Goal: Navigation & Orientation: Find specific page/section

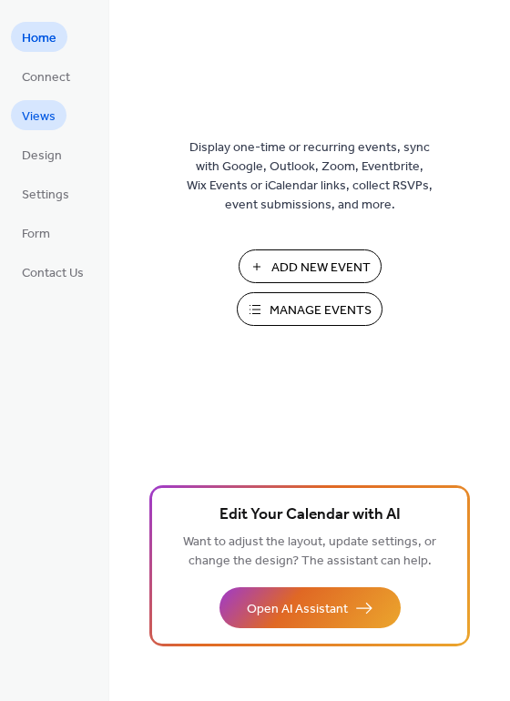
click at [46, 120] on span "Views" at bounding box center [39, 116] width 34 height 19
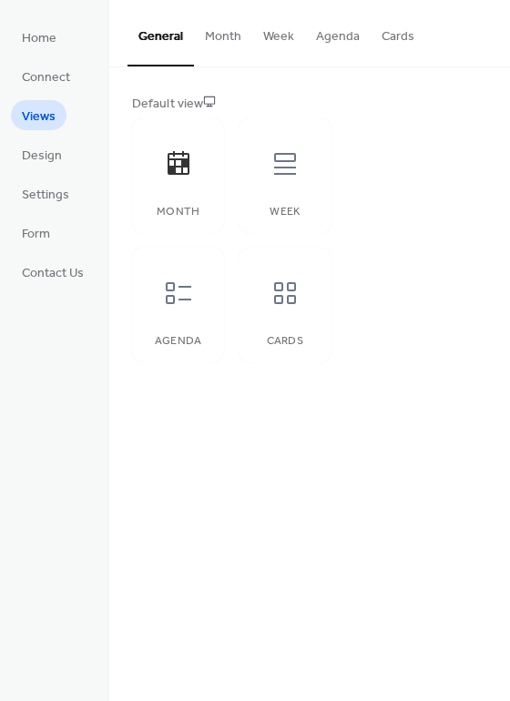
click at [224, 36] on button "Month" at bounding box center [223, 32] width 58 height 65
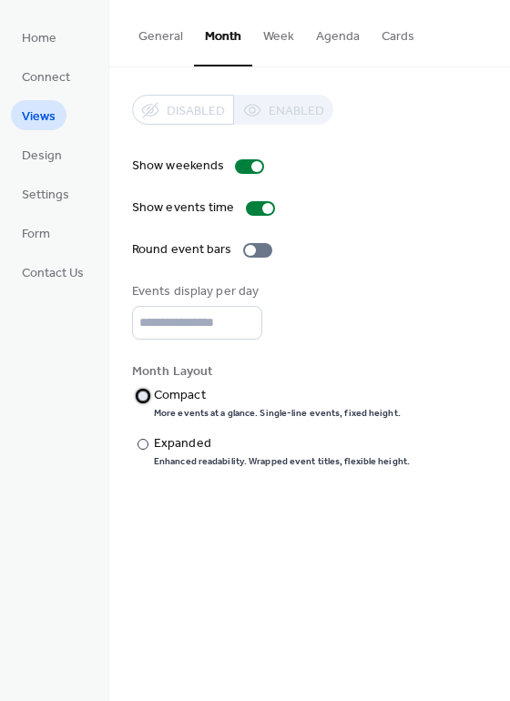
click at [140, 397] on div at bounding box center [142, 396] width 11 height 11
click at [143, 447] on div at bounding box center [142, 444] width 11 height 11
click at [43, 153] on span "Design" at bounding box center [42, 156] width 40 height 19
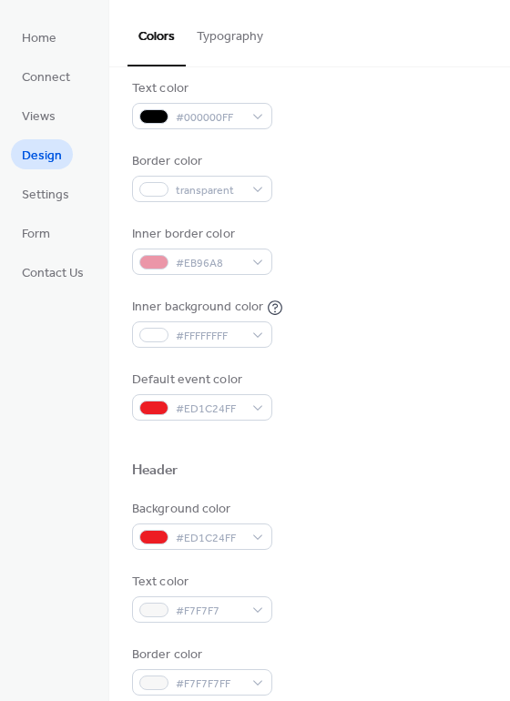
scroll to position [273, 0]
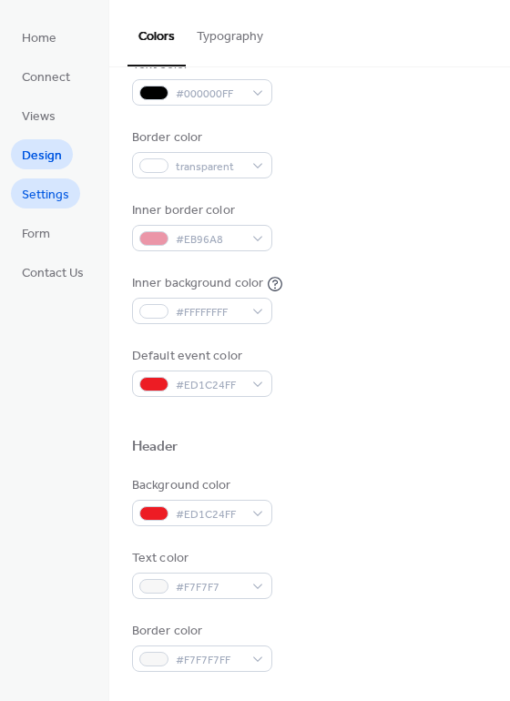
click at [47, 196] on span "Settings" at bounding box center [45, 195] width 47 height 19
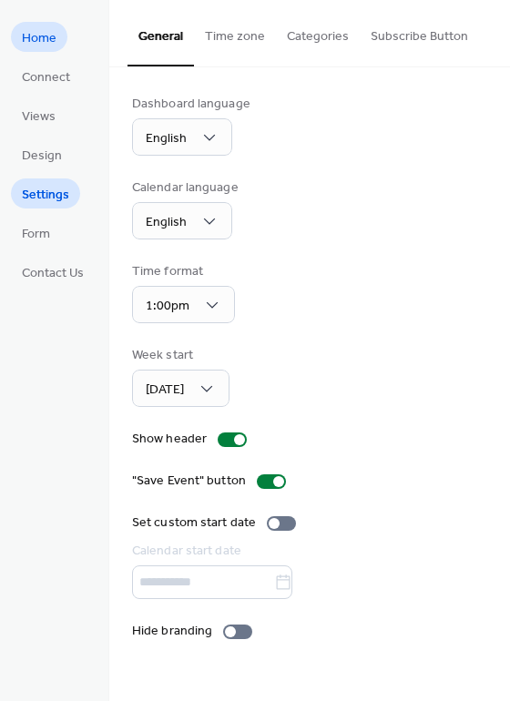
click at [45, 42] on span "Home" at bounding box center [39, 38] width 35 height 19
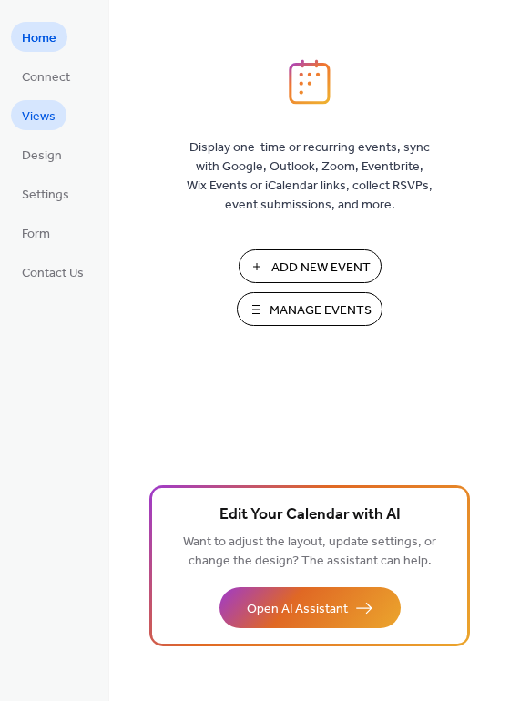
click at [33, 123] on span "Views" at bounding box center [39, 116] width 34 height 19
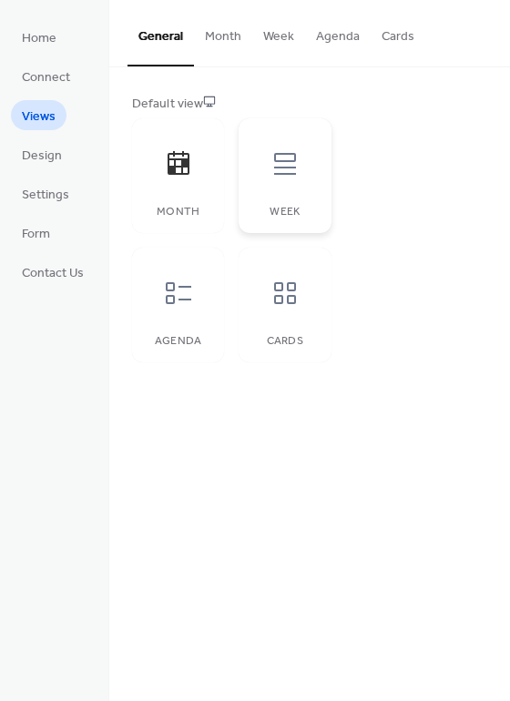
click at [279, 155] on icon at bounding box center [284, 163] width 29 height 29
click at [171, 170] on icon at bounding box center [179, 163] width 22 height 24
click at [46, 40] on span "Home" at bounding box center [39, 38] width 35 height 19
